Goal: Transaction & Acquisition: Purchase product/service

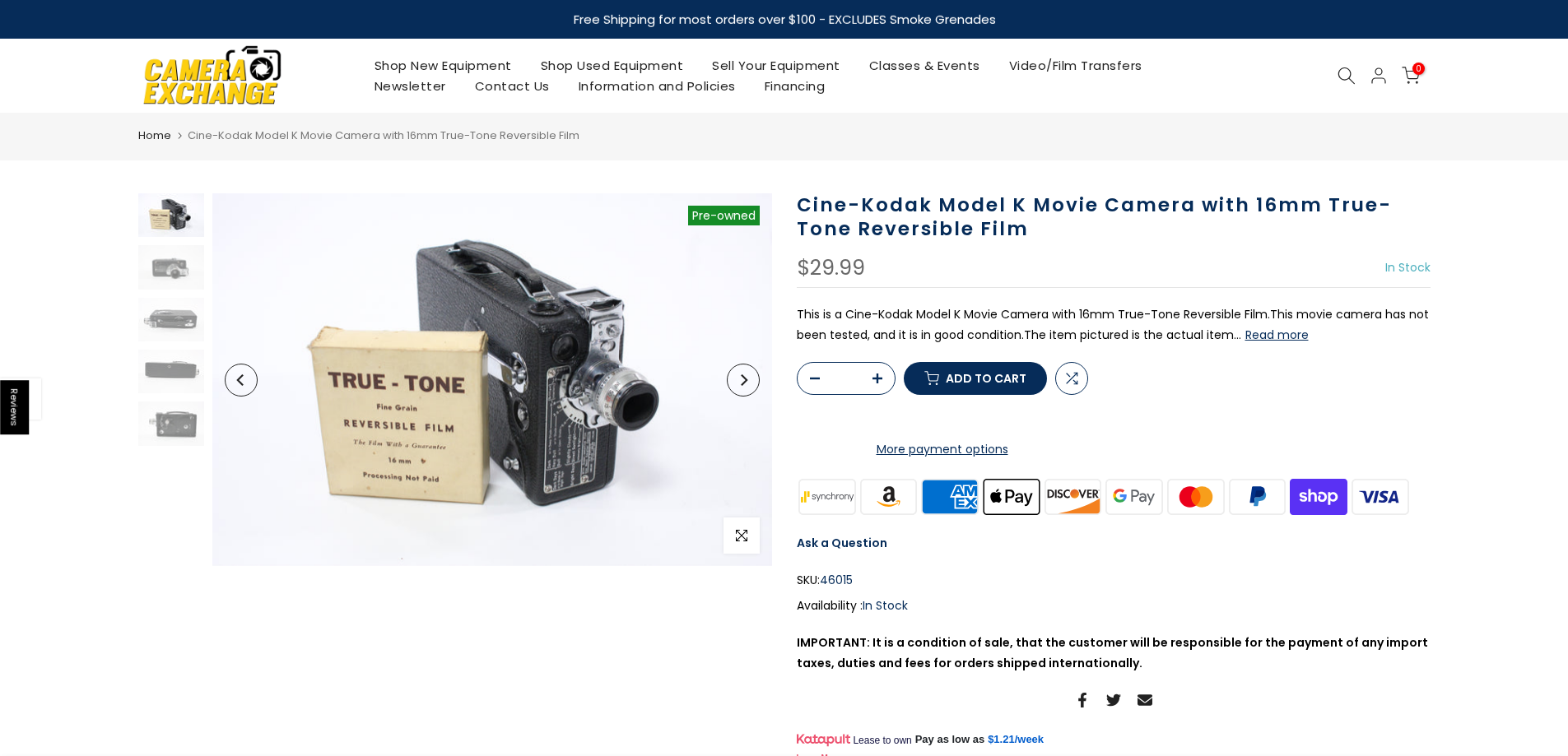
click at [748, 385] on icon "Next" at bounding box center [743, 380] width 11 height 11
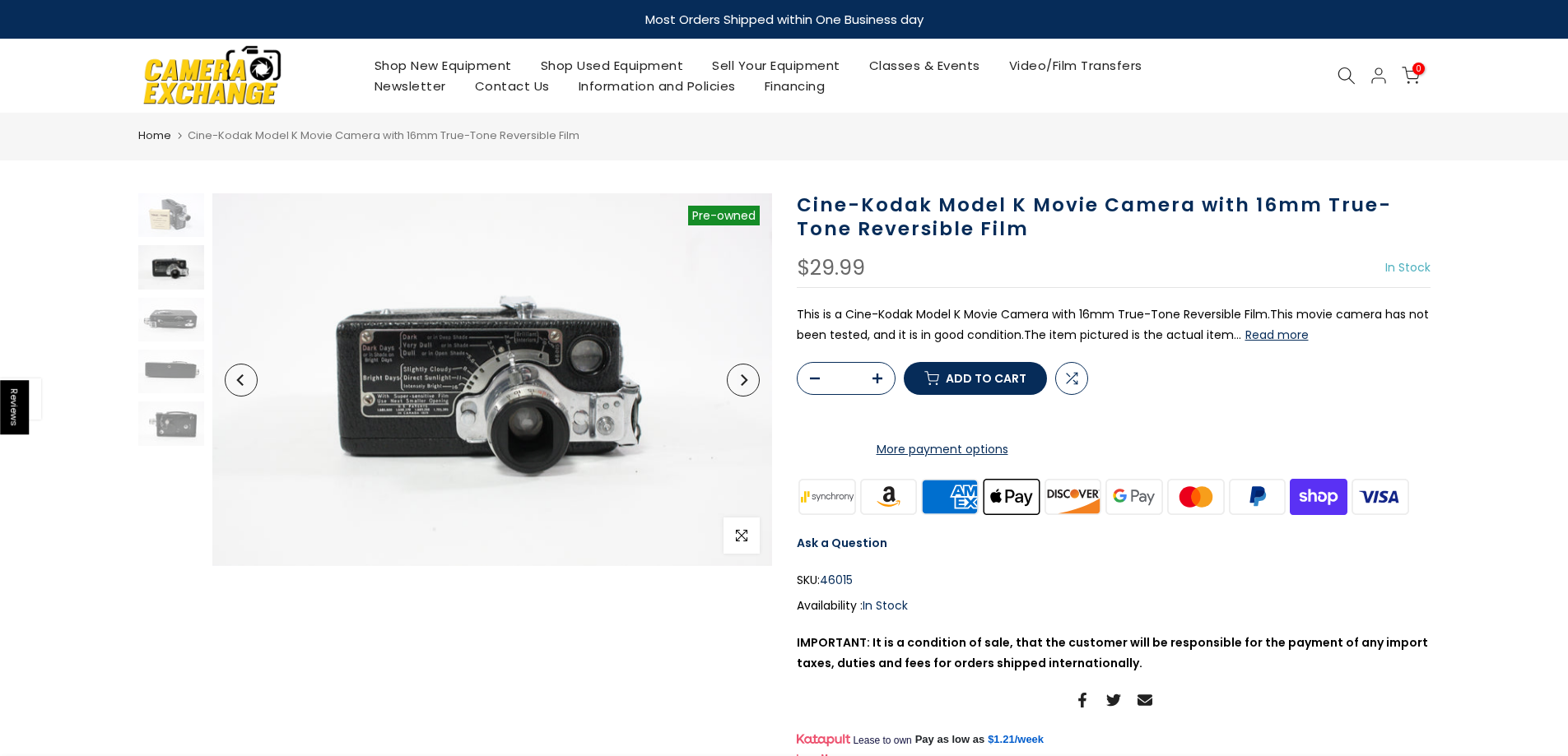
click at [744, 379] on icon "Next" at bounding box center [743, 380] width 11 height 11
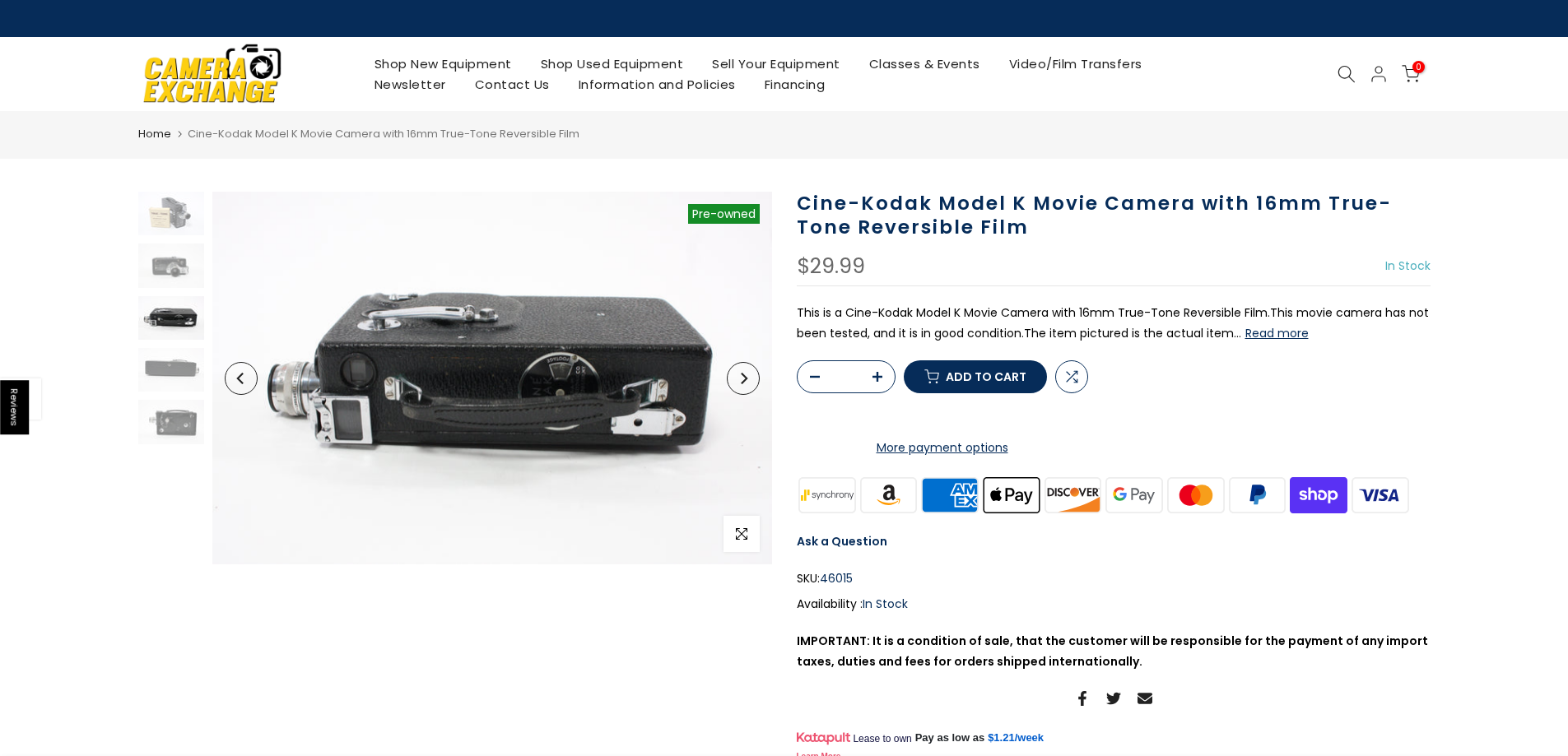
click at [744, 379] on icon "Next" at bounding box center [744, 379] width 7 height 11
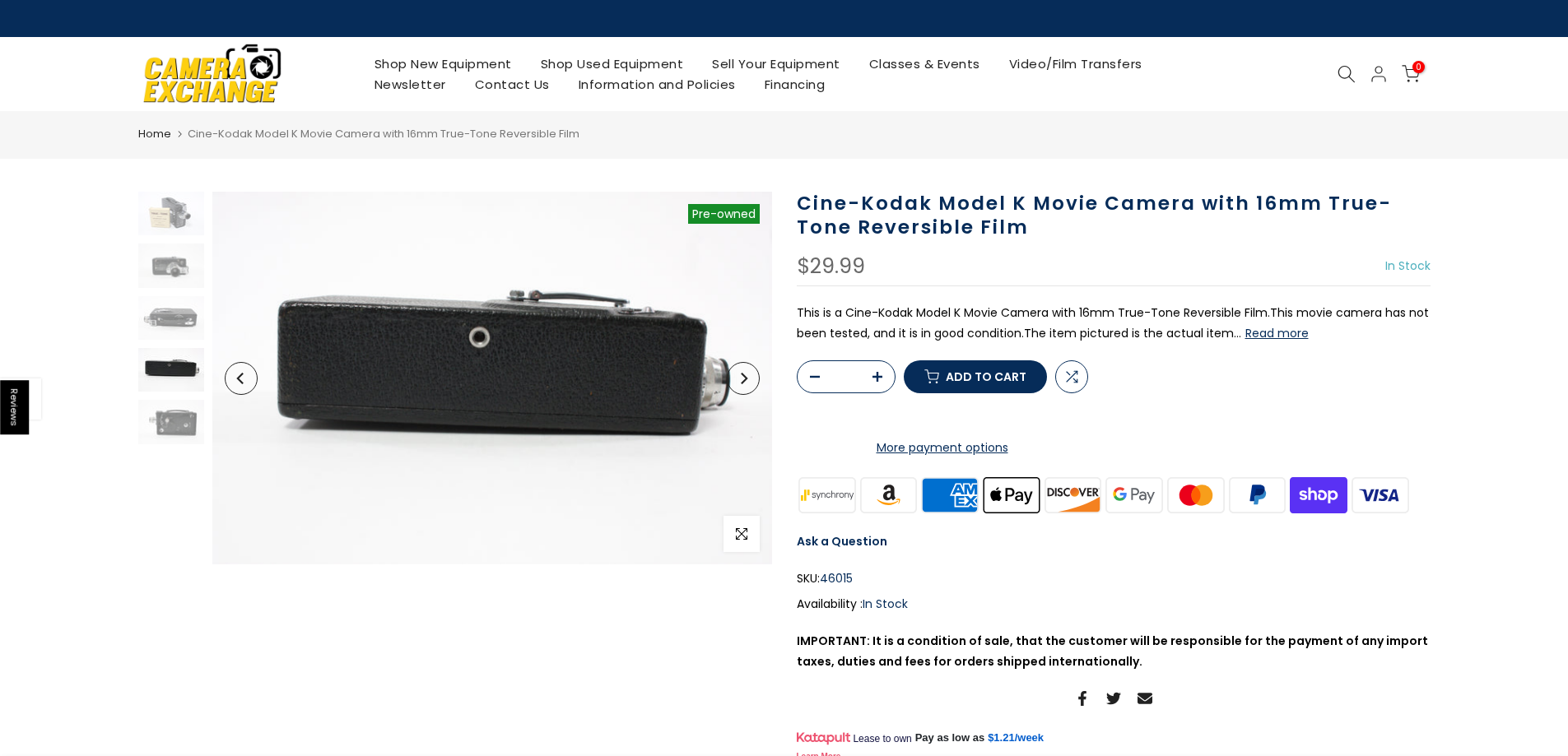
click at [744, 379] on icon "Next" at bounding box center [744, 379] width 7 height 11
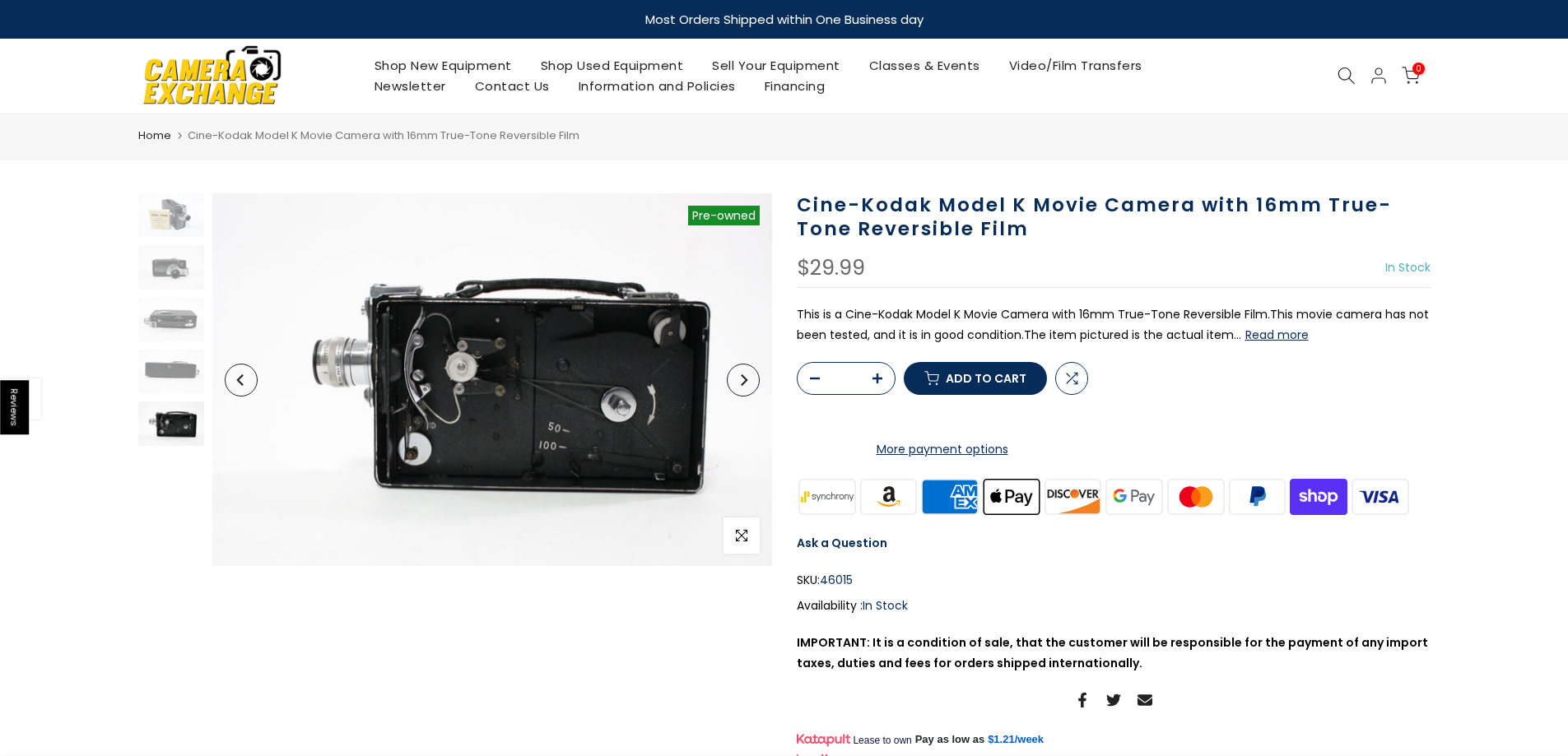
click at [237, 386] on button "Previous" at bounding box center [240, 380] width 33 height 33
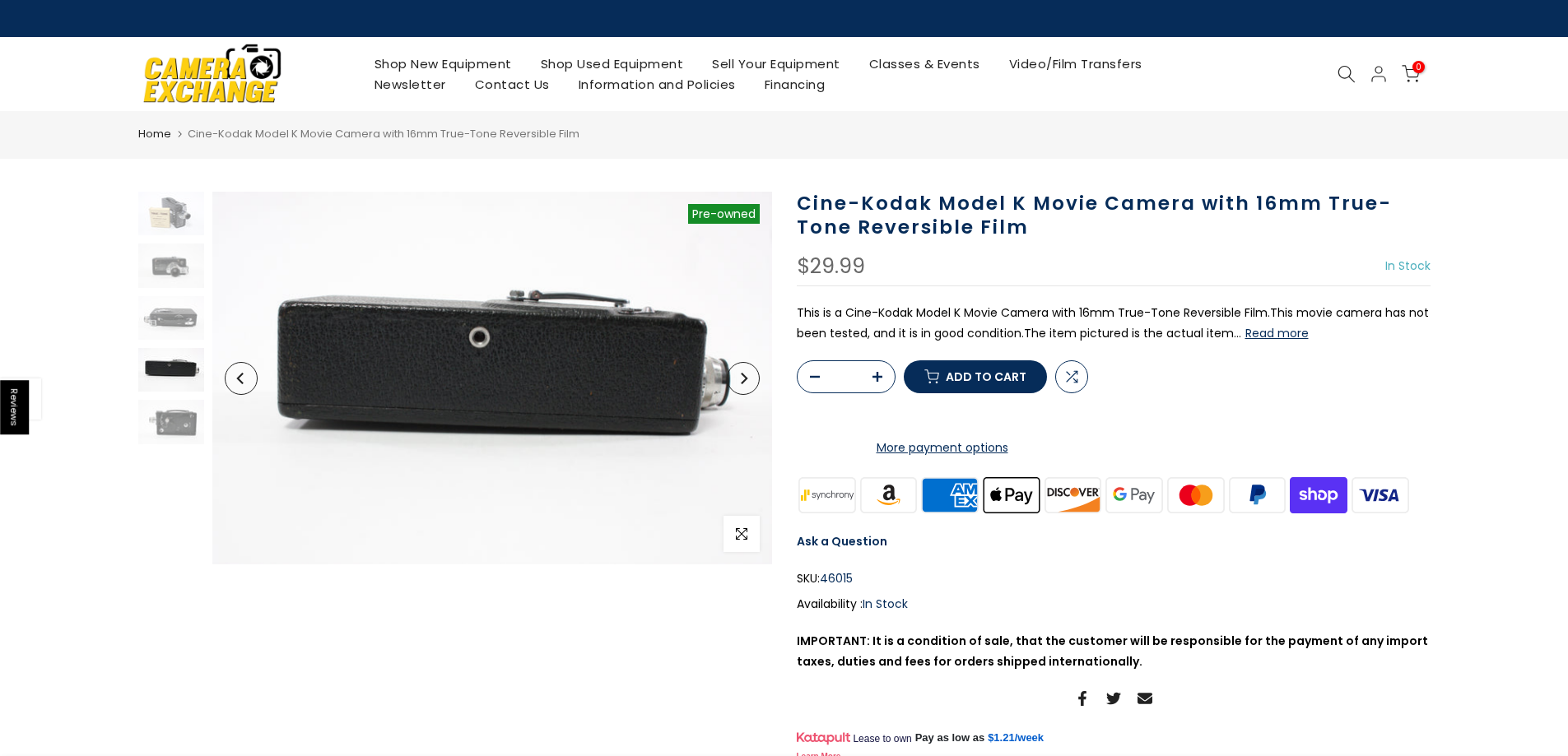
click at [237, 386] on button "Previous" at bounding box center [240, 378] width 33 height 33
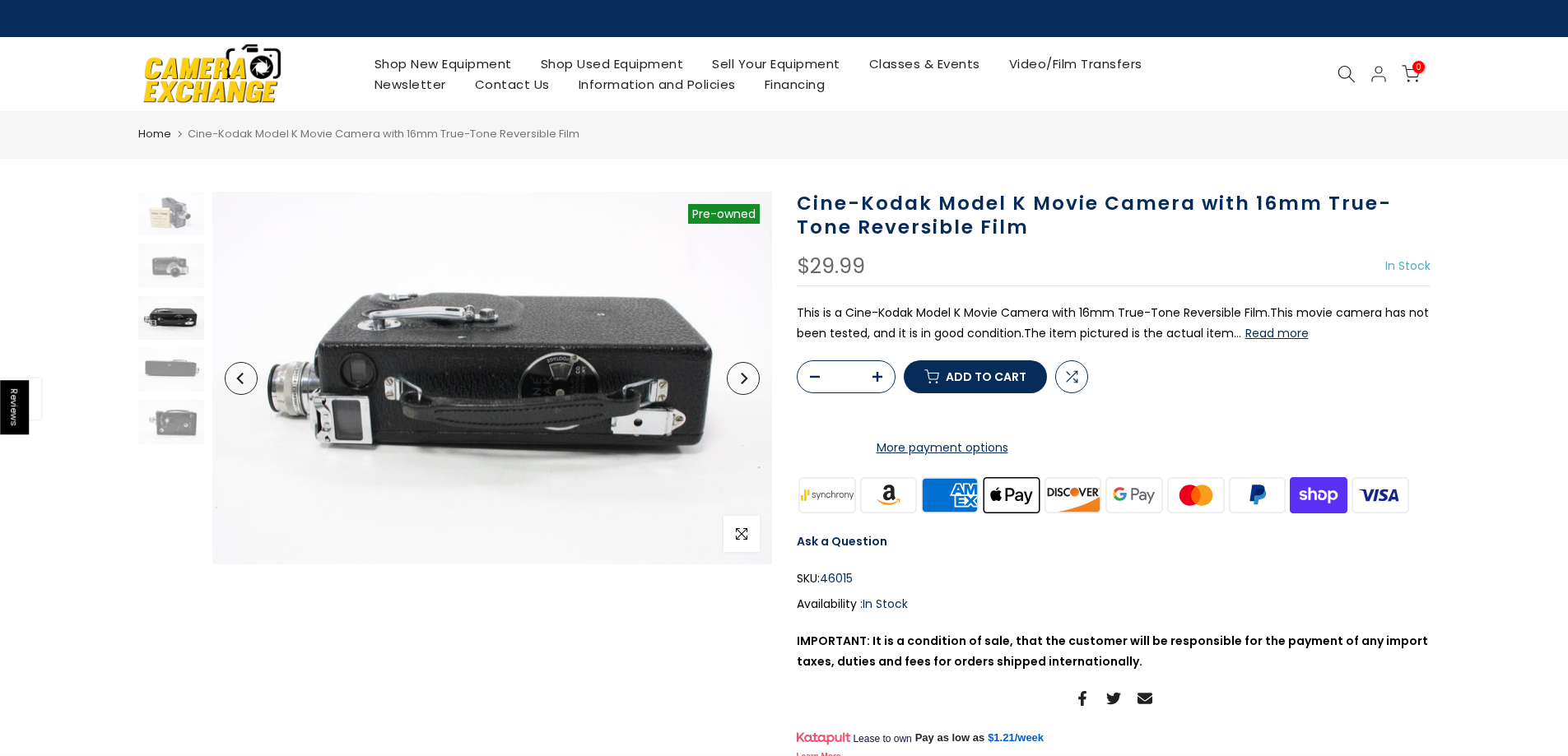
click at [237, 386] on button "Previous" at bounding box center [240, 378] width 33 height 33
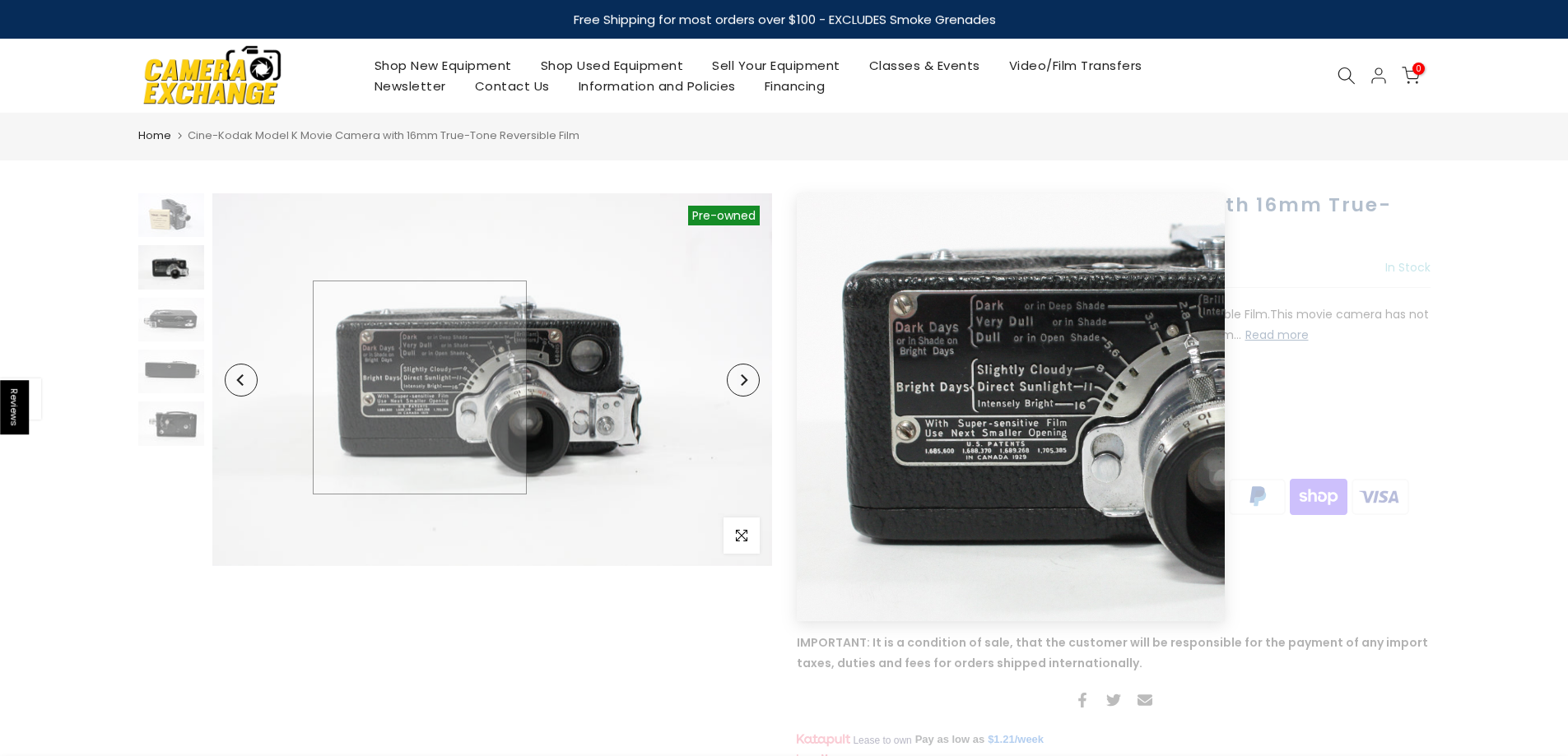
click at [420, 387] on img at bounding box center [492, 380] width 560 height 373
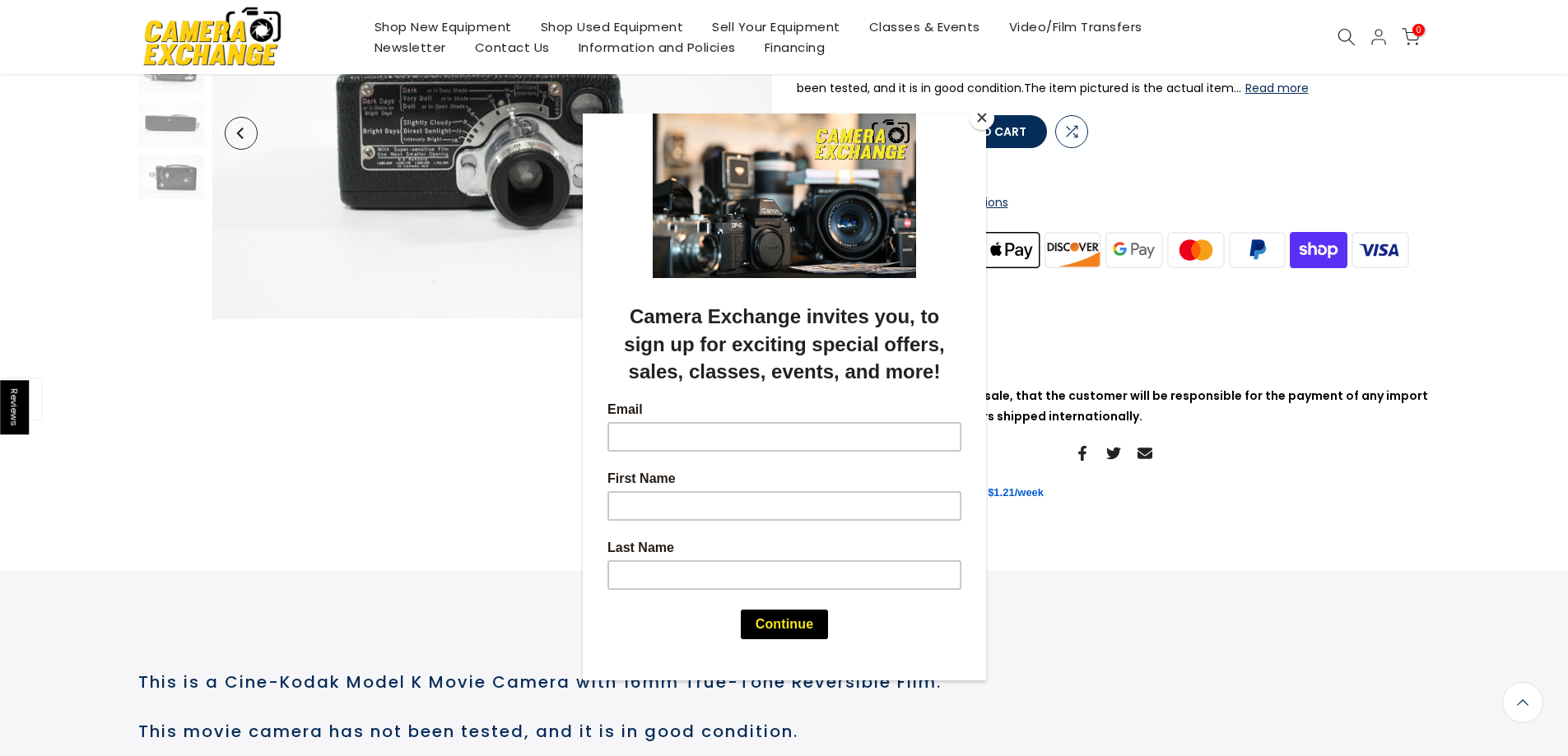
scroll to position [245, 0]
click at [983, 117] on button "Close" at bounding box center [982, 118] width 25 height 25
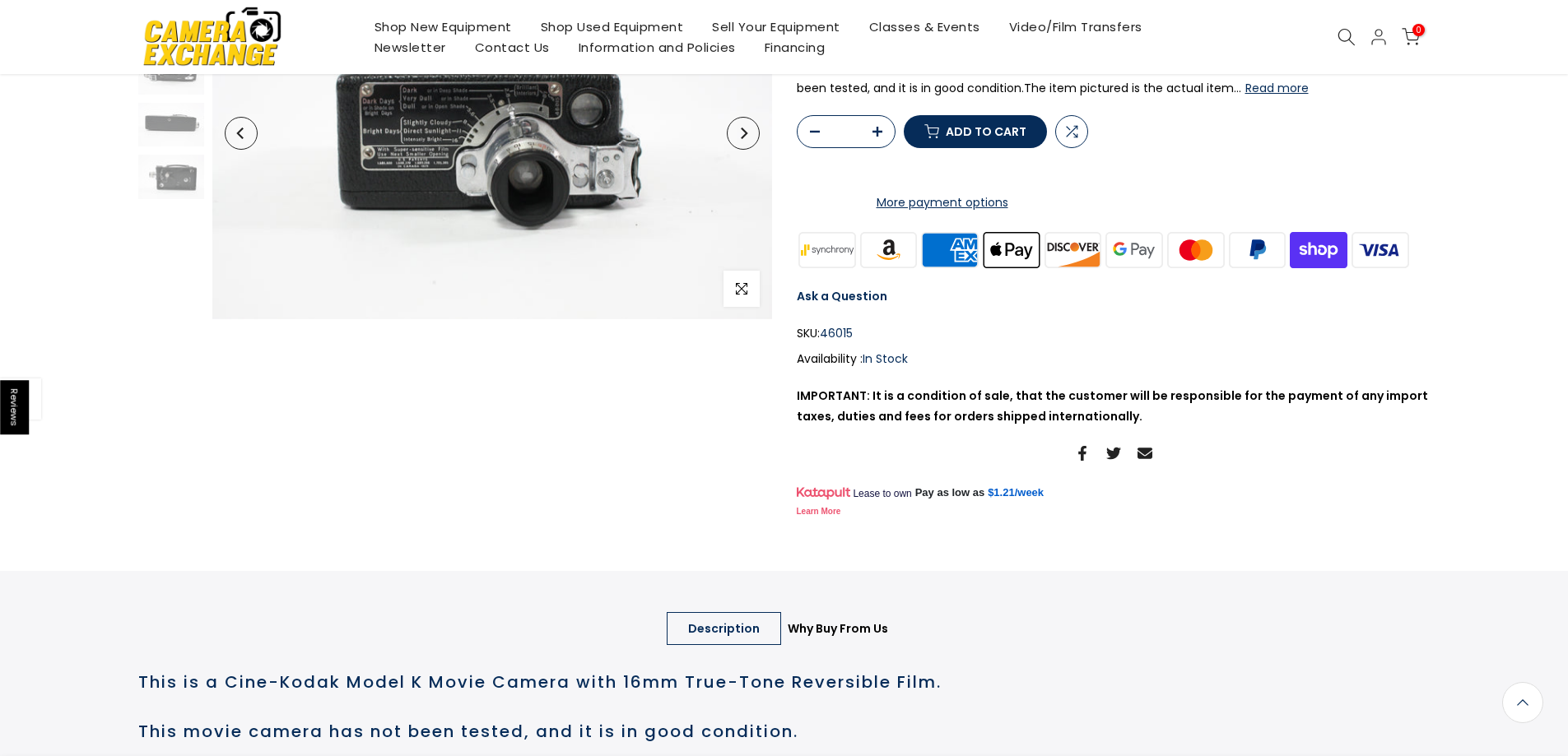
scroll to position [0, 0]
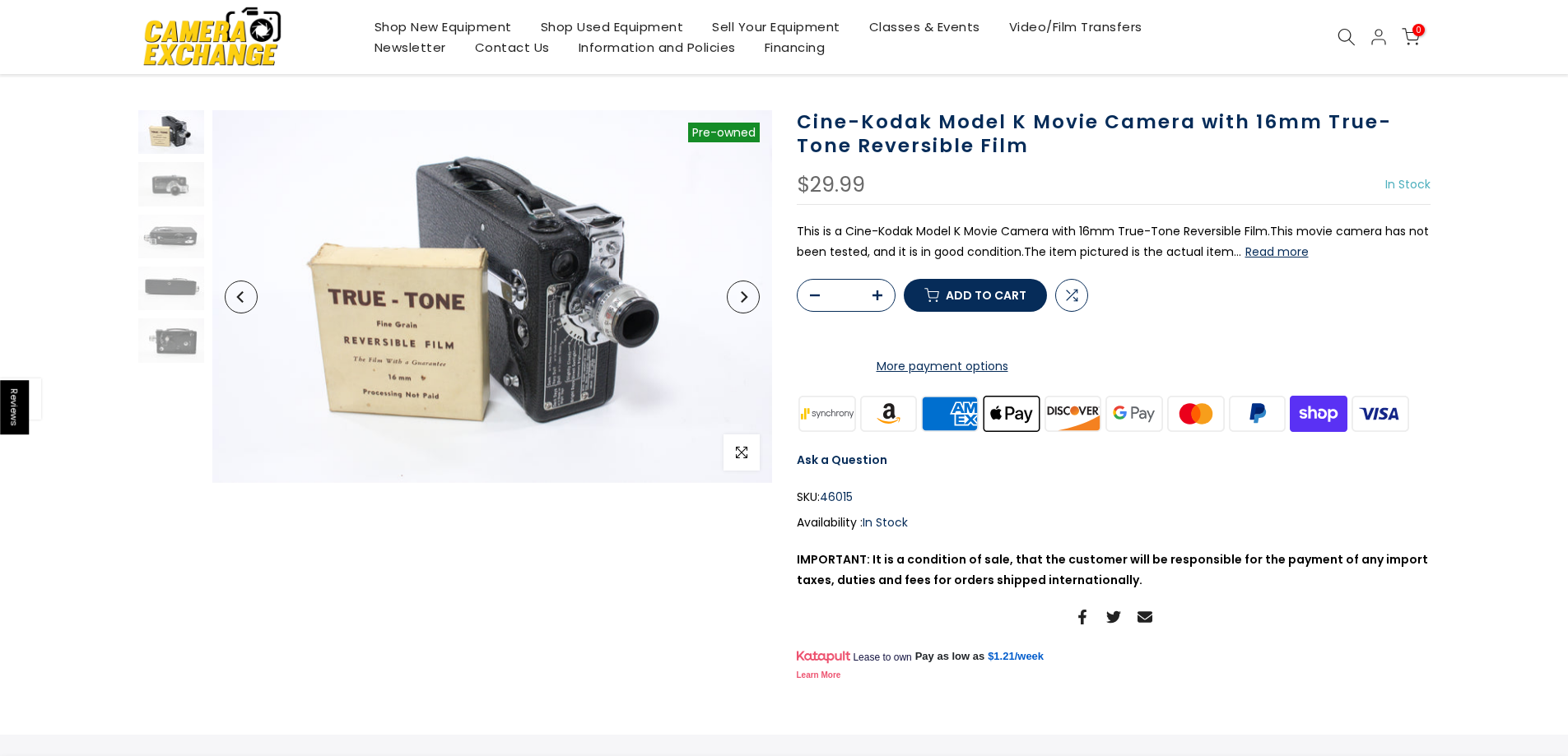
scroll to position [84, 0]
